Goal: Find specific page/section: Find specific page/section

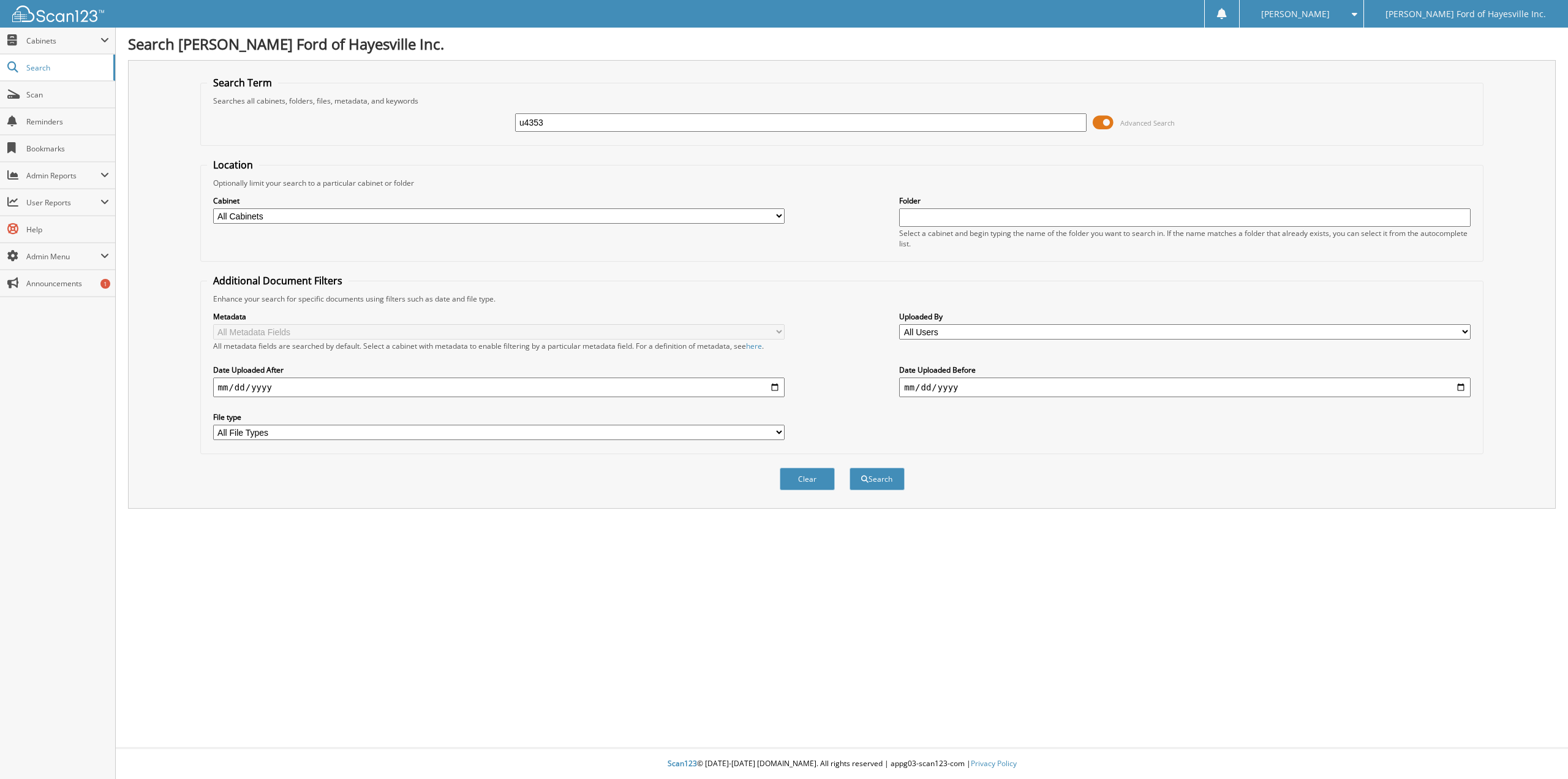
type input "u4353"
click at [850, 467] on button "Search" at bounding box center [877, 478] width 55 height 22
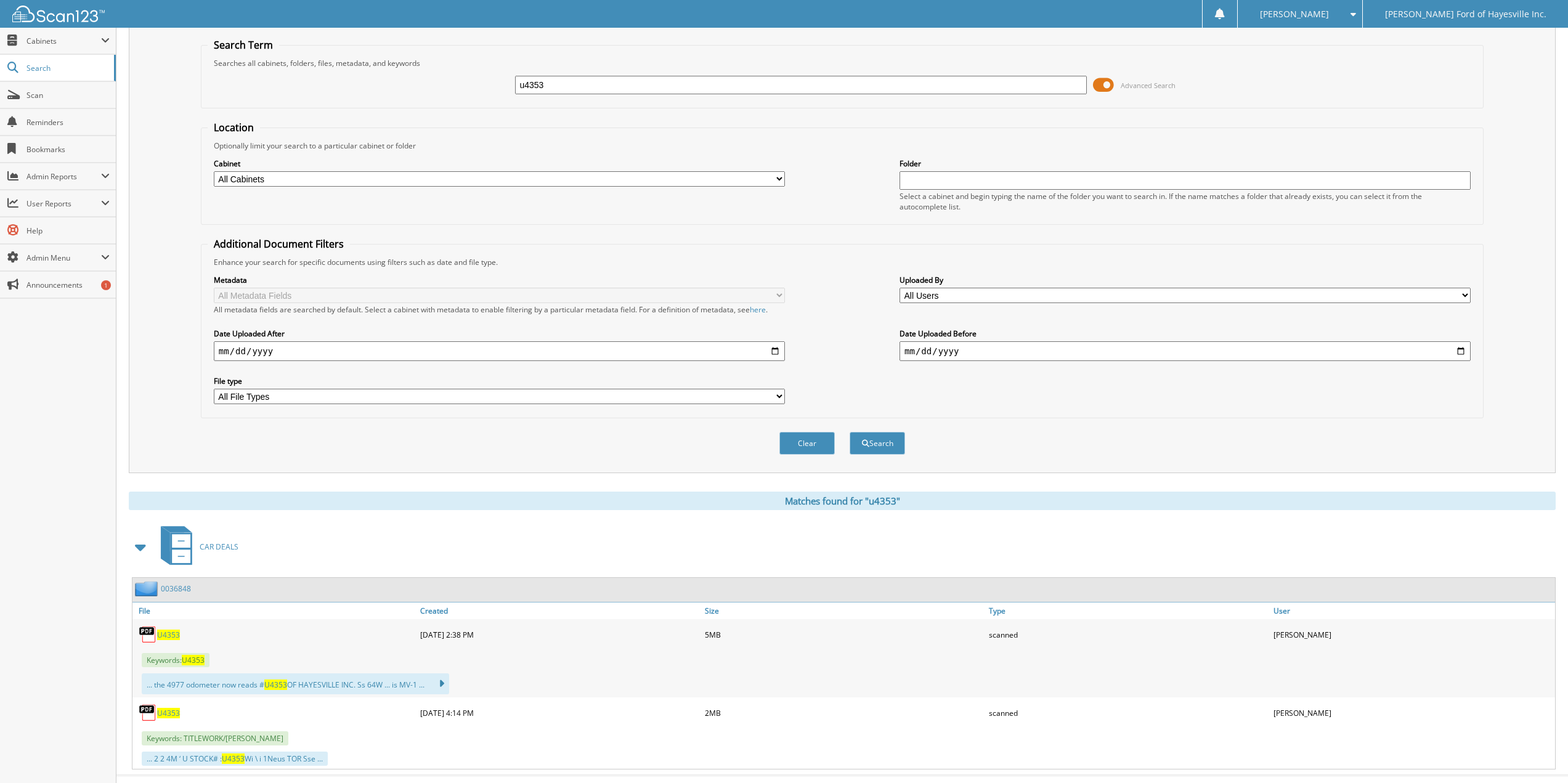
scroll to position [63, 0]
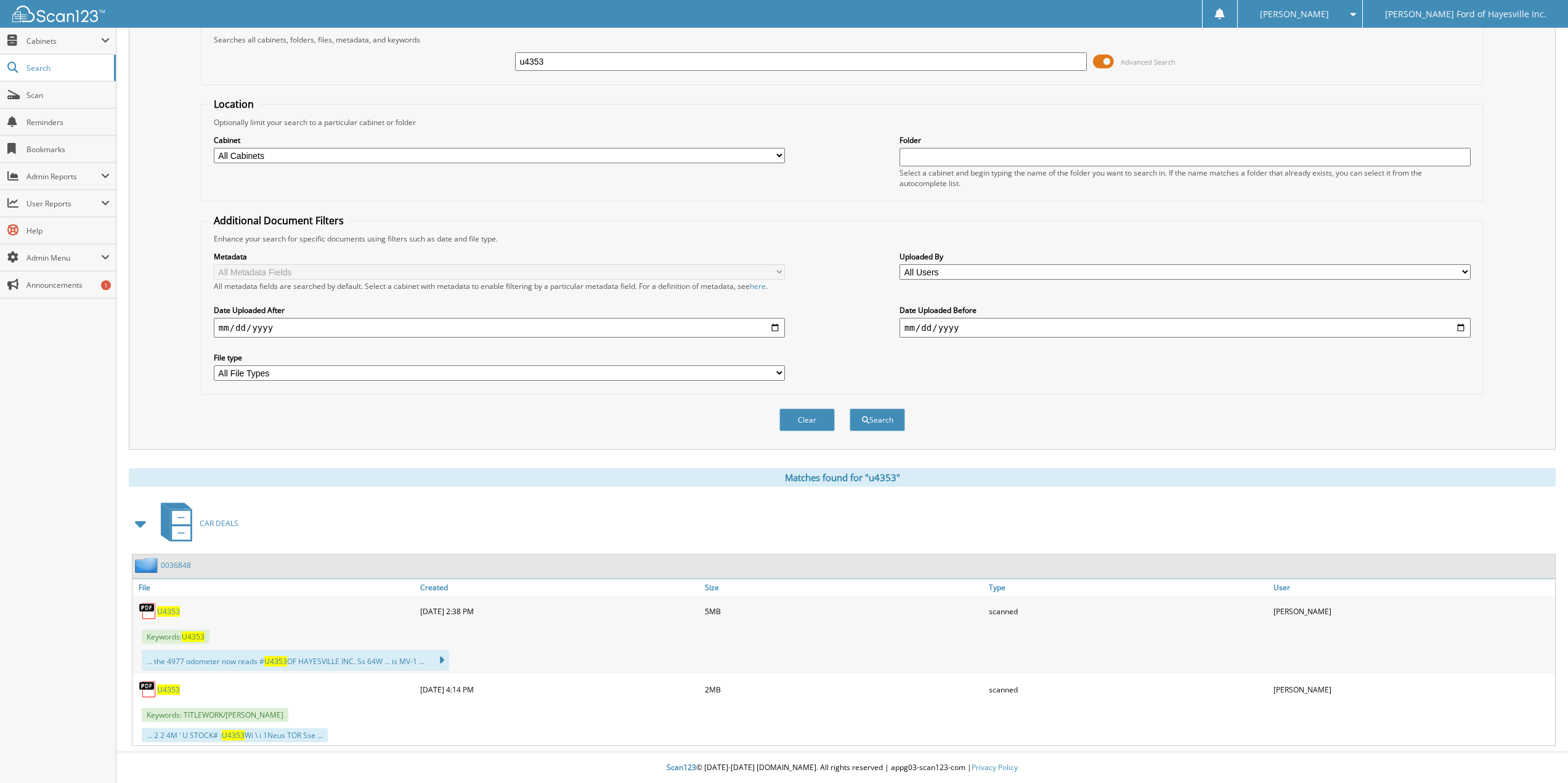
click at [174, 607] on span "U4353" at bounding box center [167, 611] width 22 height 11
click at [74, 97] on span "Scan" at bounding box center [68, 95] width 83 height 11
